Goal: Communication & Community: Share content

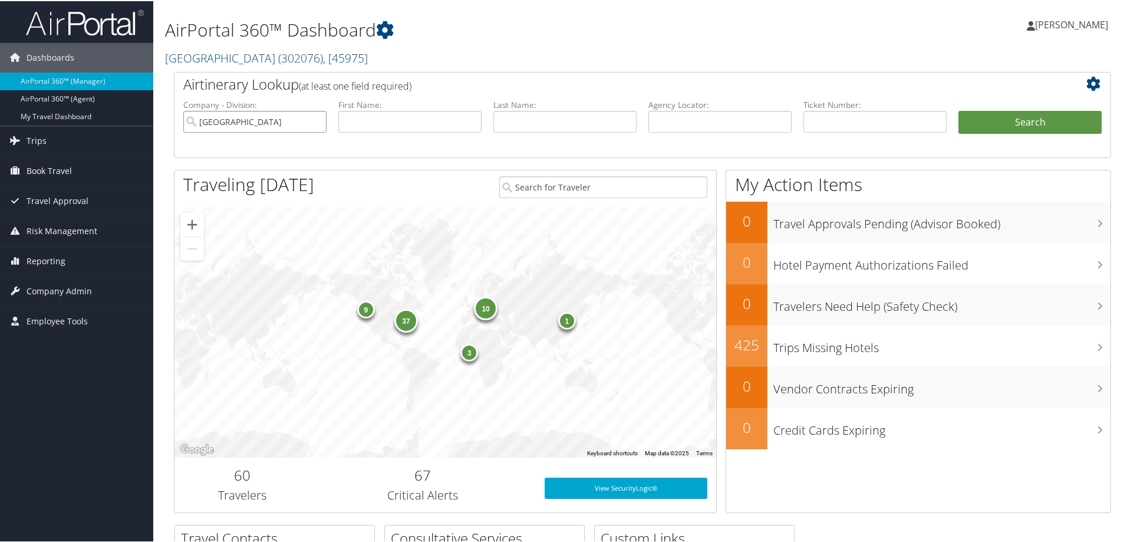
click at [316, 119] on input "[GEOGRAPHIC_DATA]" at bounding box center [254, 121] width 143 height 22
click at [704, 120] on input "text" at bounding box center [720, 121] width 143 height 22
paste input "DCLYJ9"
type input "DCLYJ9"
click at [959, 110] on button "Search" at bounding box center [1030, 122] width 143 height 24
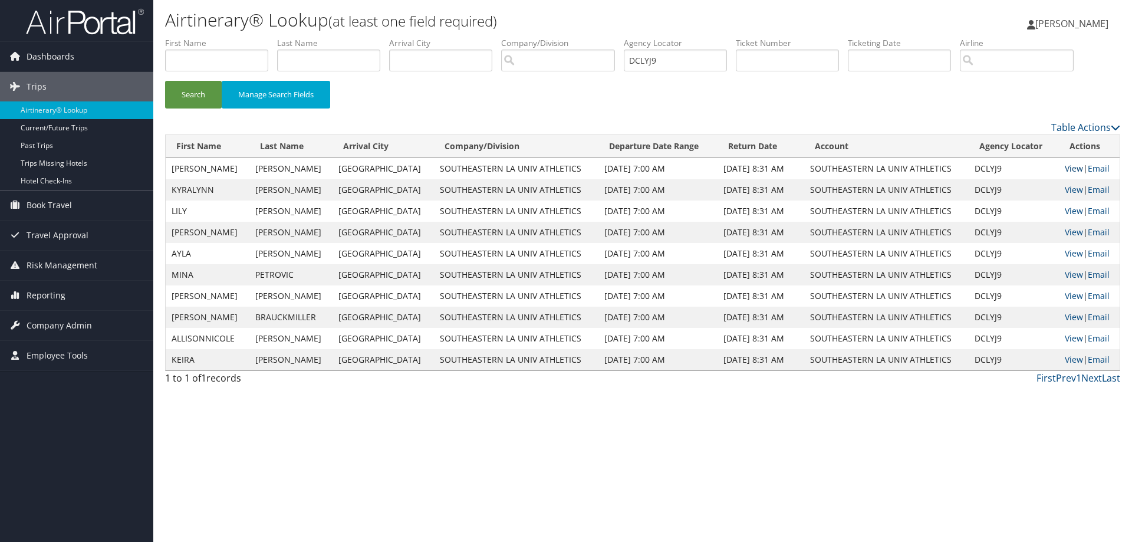
click at [1070, 169] on link "View" at bounding box center [1074, 168] width 18 height 11
drag, startPoint x: 689, startPoint y: 60, endPoint x: 520, endPoint y: 49, distance: 170.2
click at [492, 37] on ul "First Name Last Name Departure City Arrival City Company/Division Airport/City …" at bounding box center [642, 37] width 955 height 0
paste input "DD0DHD-TP+"
click at [165, 81] on button "Search" at bounding box center [193, 95] width 57 height 28
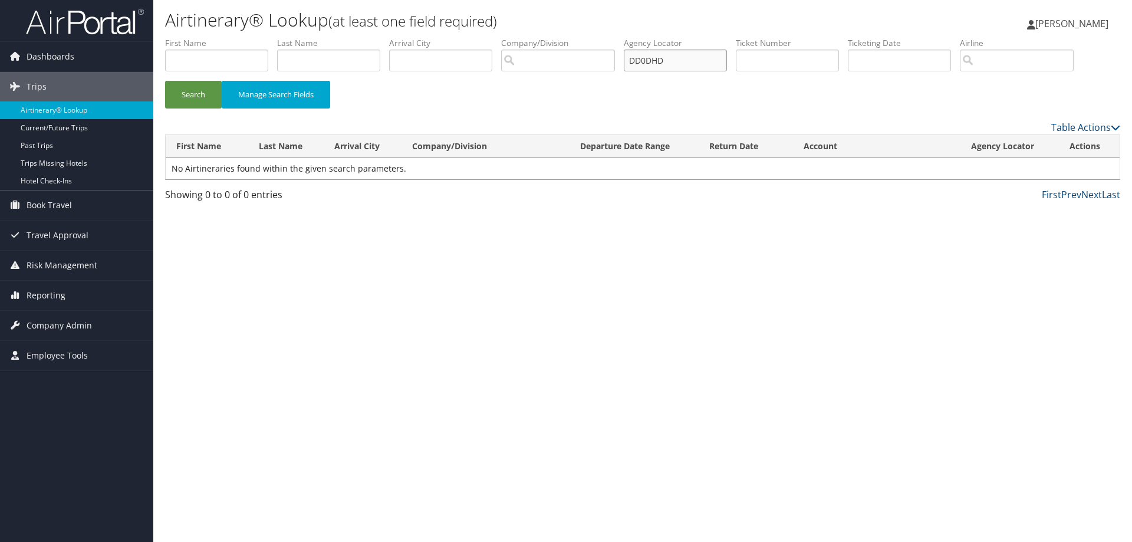
type input "DD0DHD"
click at [165, 81] on button "Search" at bounding box center [193, 95] width 57 height 28
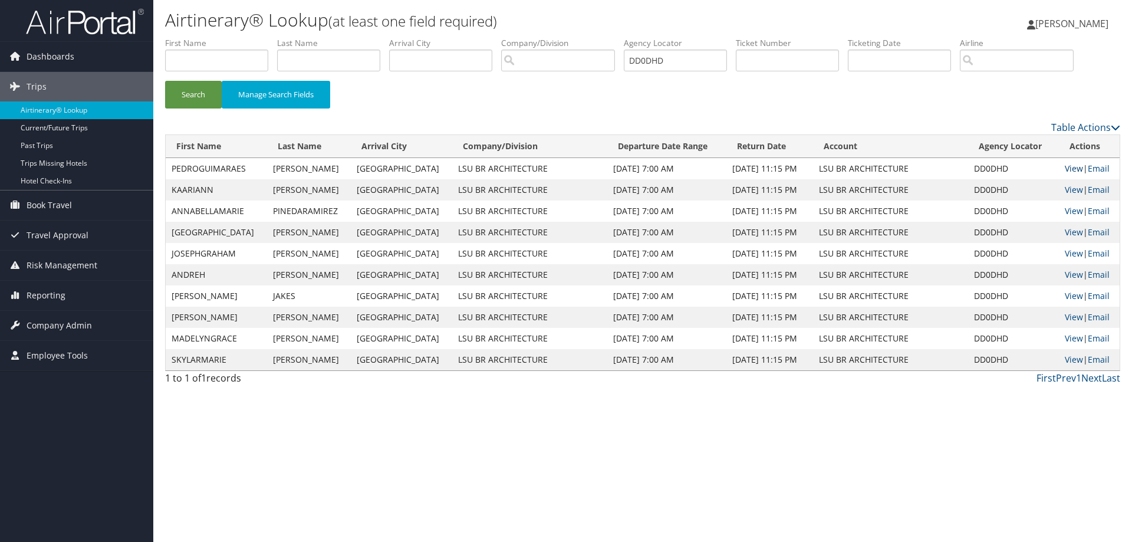
click at [1069, 167] on link "View" at bounding box center [1074, 168] width 18 height 11
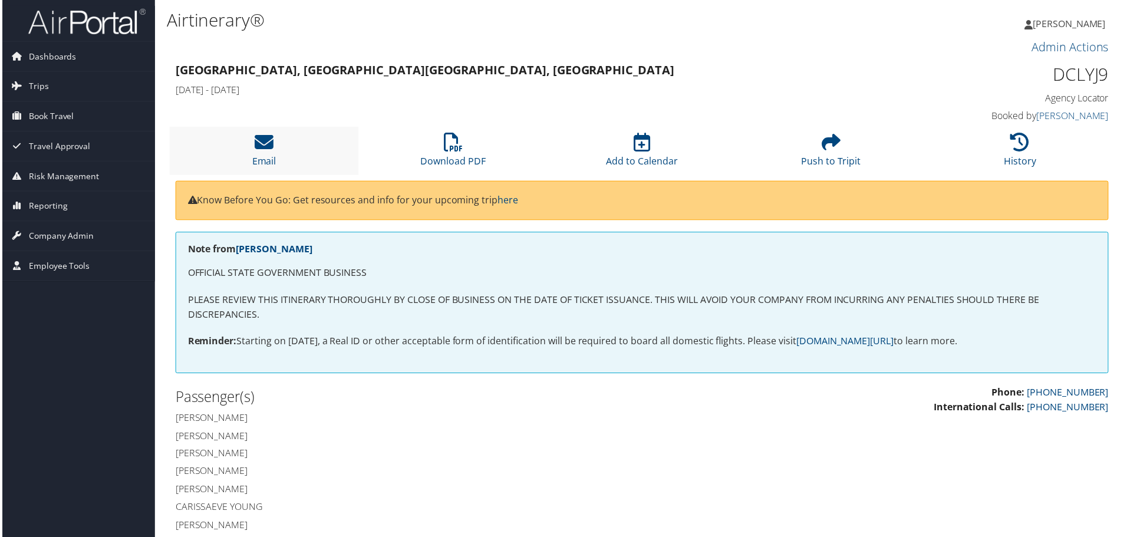
click at [275, 144] on li "Email" at bounding box center [263, 151] width 190 height 48
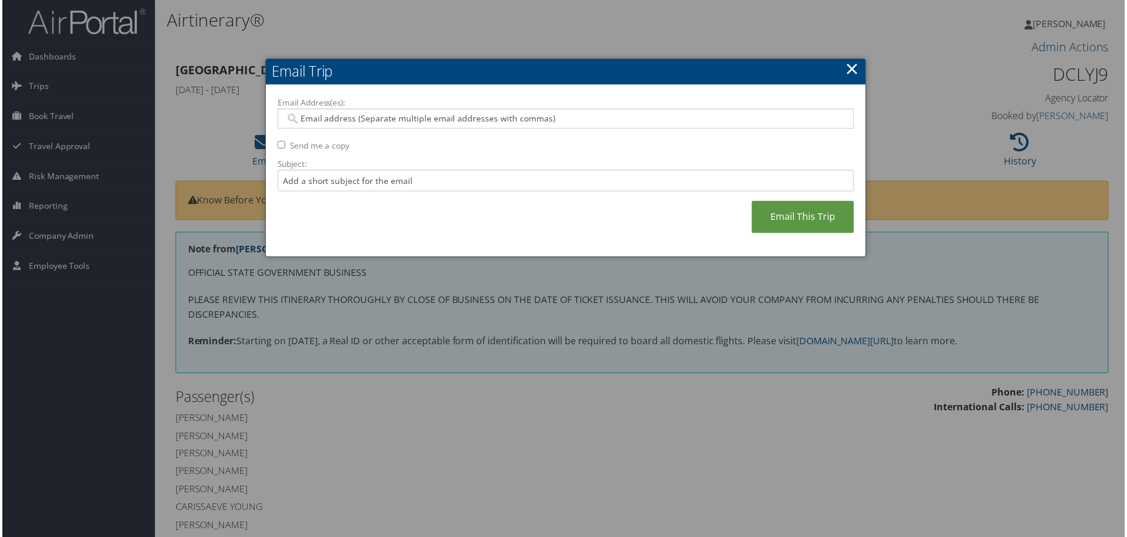
click at [380, 120] on input "Email Address(es):" at bounding box center [565, 119] width 563 height 12
type input "anna."
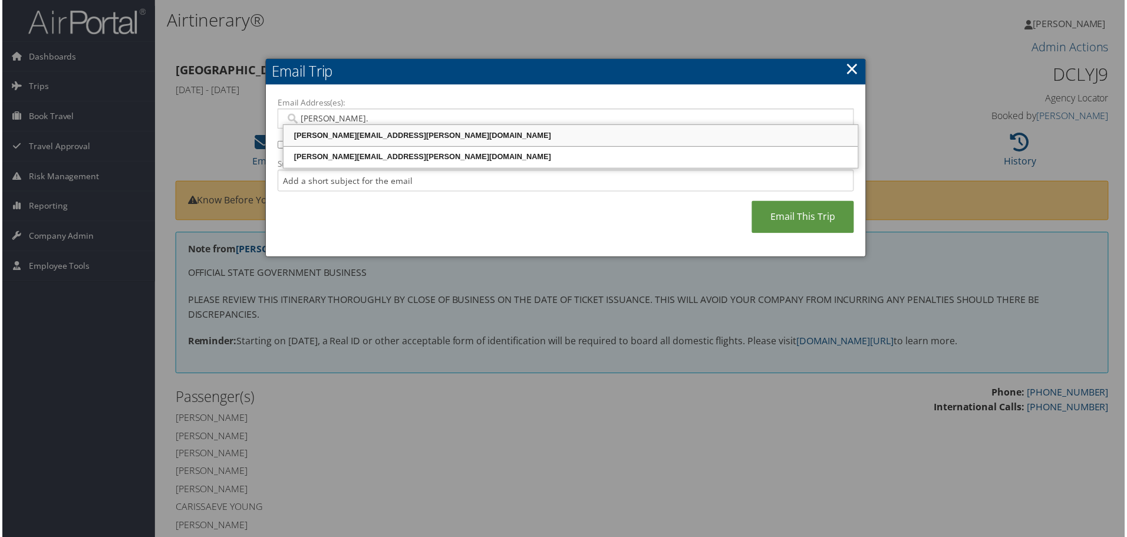
click at [374, 129] on div "ANNA.WOODALL@SELU.EDU" at bounding box center [571, 136] width 574 height 18
type input "ANNA.WOODALL@SELU.EDU"
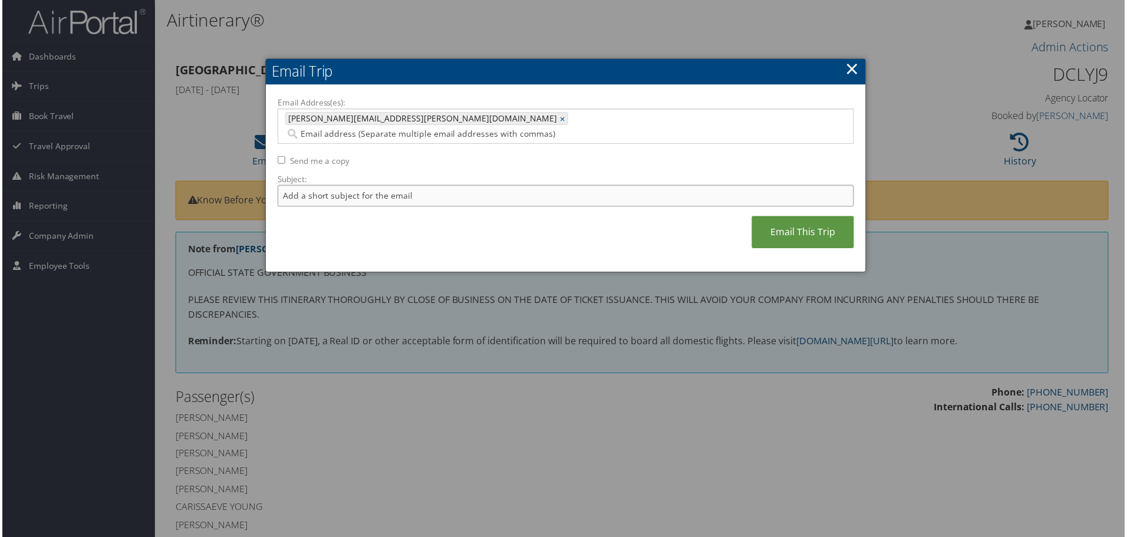
click at [367, 186] on input "Subject:" at bounding box center [566, 197] width 579 height 22
type input "SELU WVB TEXAS"
click at [801, 218] on link "Email This Trip" at bounding box center [804, 233] width 103 height 32
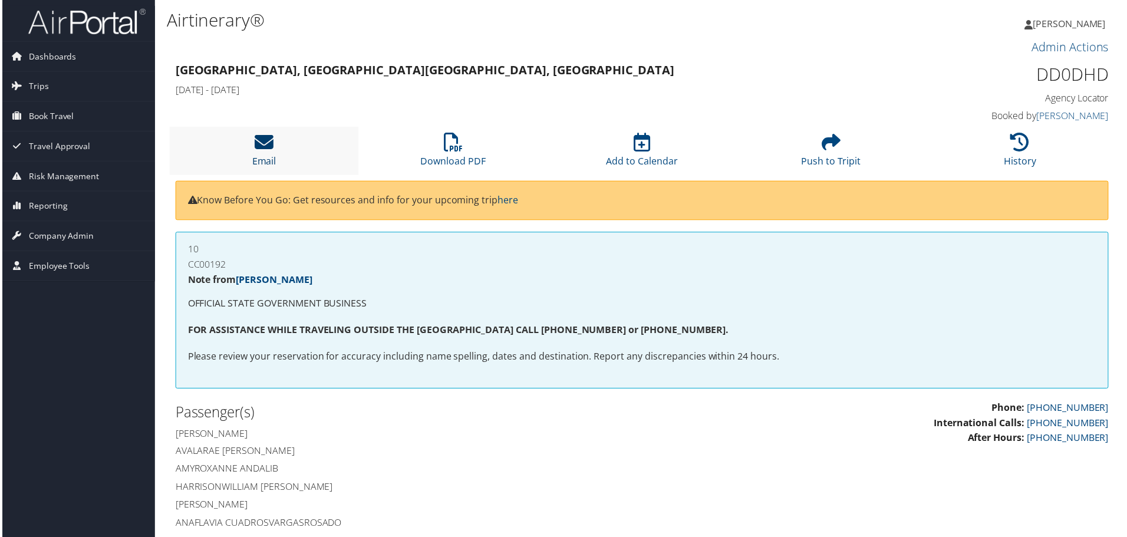
click at [265, 143] on icon at bounding box center [263, 142] width 19 height 19
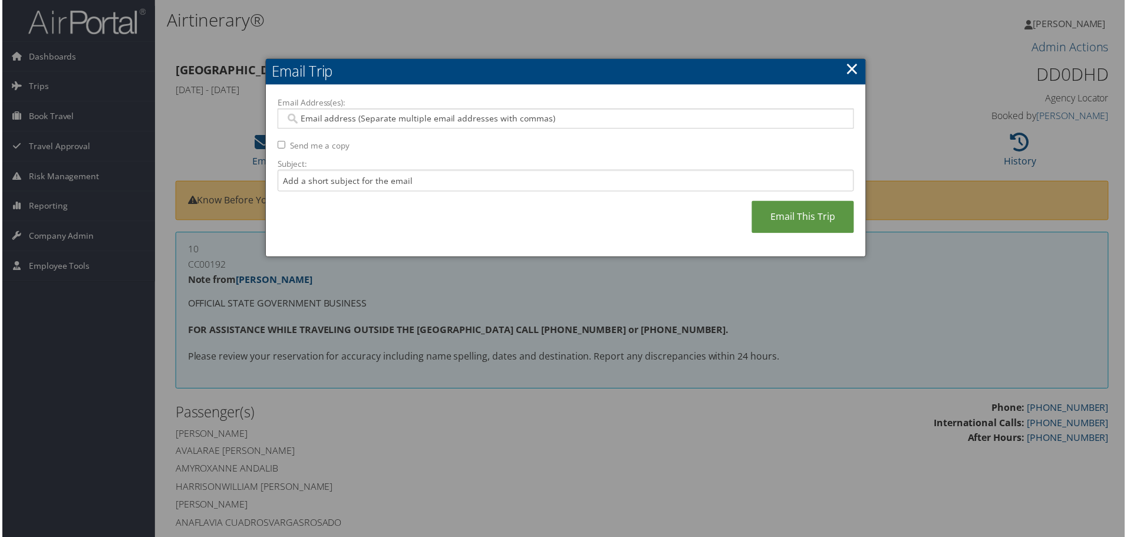
click at [344, 119] on input "Email Address(es):" at bounding box center [565, 119] width 563 height 12
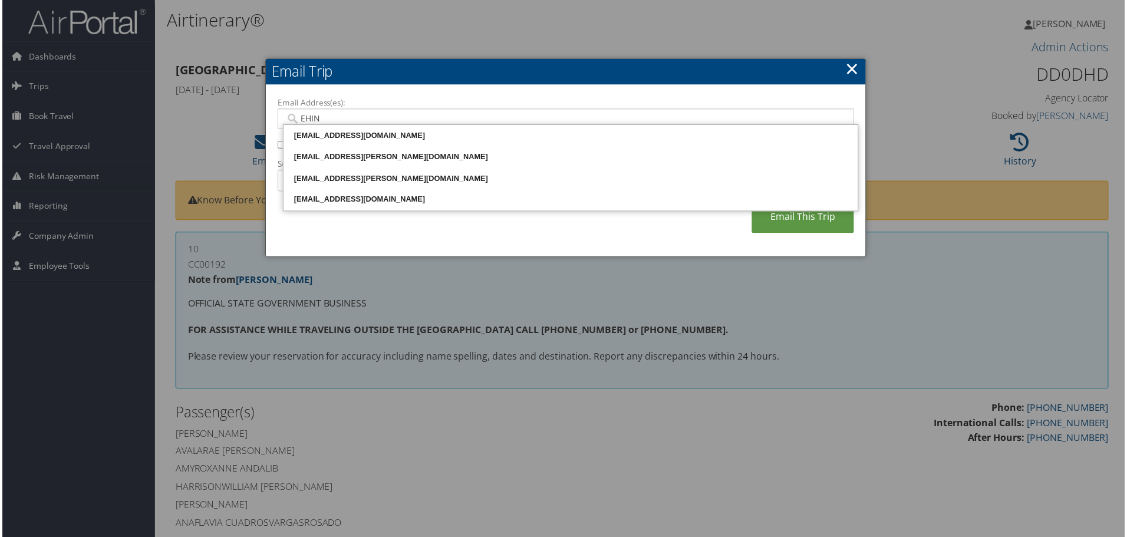
type input "EHINY"
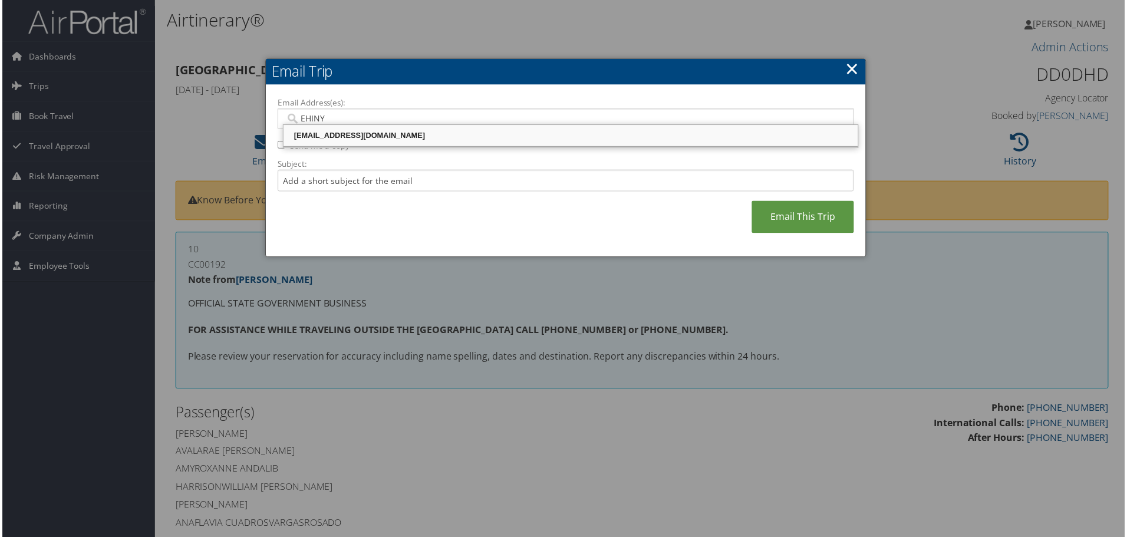
click at [338, 134] on div "ehinyard@lsu.edu" at bounding box center [571, 136] width 574 height 12
type input "ehinyard@lsu.edu"
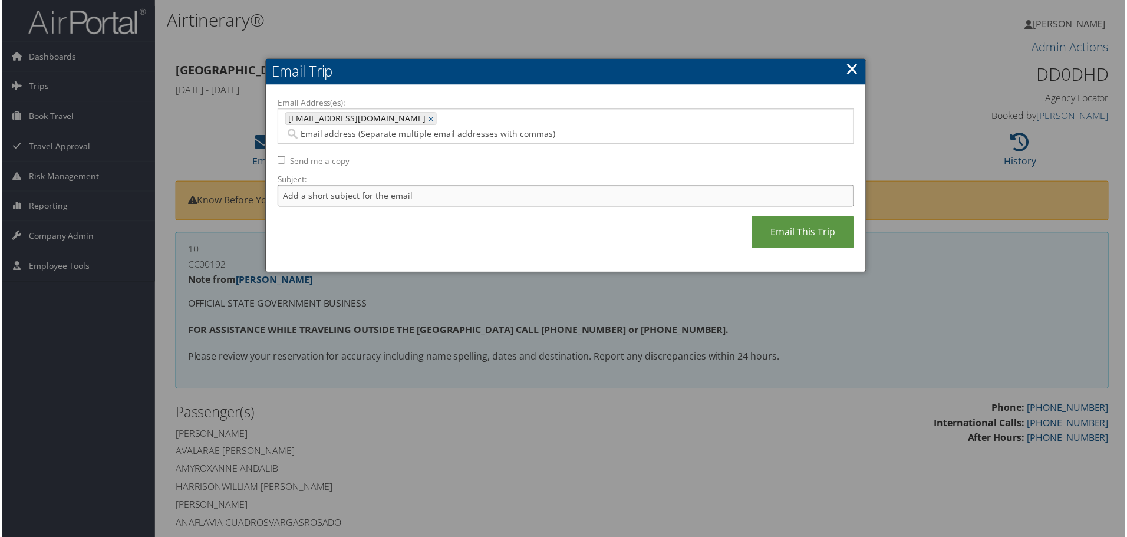
click at [326, 186] on input "Subject:" at bounding box center [566, 197] width 579 height 22
type input "LSU ARCH 5000 MEX"
click at [787, 217] on link "Email This Trip" at bounding box center [804, 233] width 103 height 32
